Goal: Find specific page/section: Find specific page/section

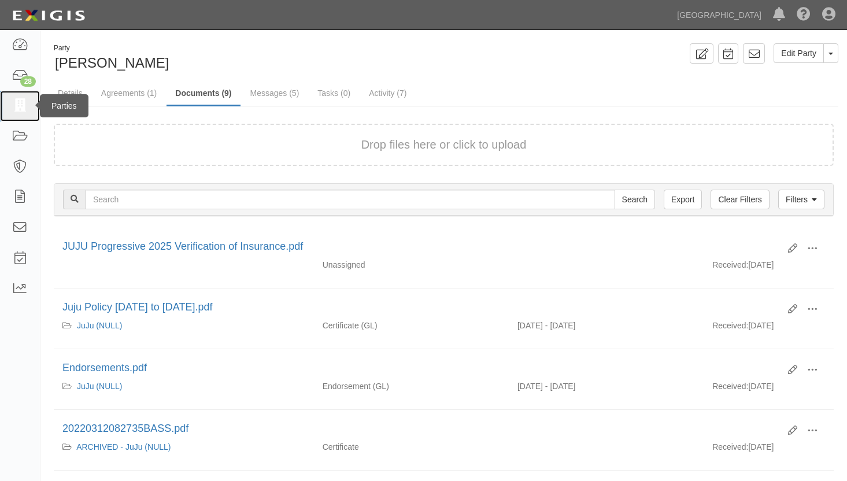
click at [23, 104] on icon at bounding box center [20, 105] width 16 height 13
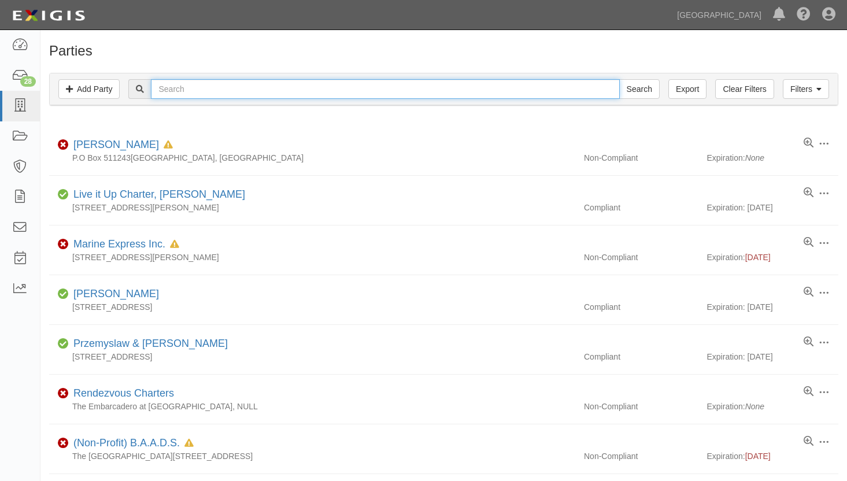
click at [180, 87] on input "text" at bounding box center [385, 89] width 469 height 20
click at [336, 93] on input "[PERSON_NAME]" at bounding box center [385, 89] width 469 height 20
type input "[PERSON_NAME]"
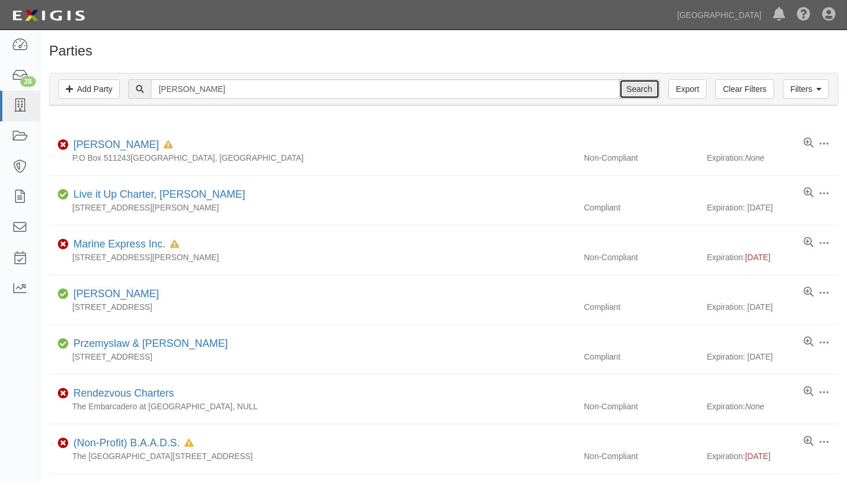
click at [638, 83] on input "Search" at bounding box center [639, 89] width 40 height 20
